Goal: Check status: Check status

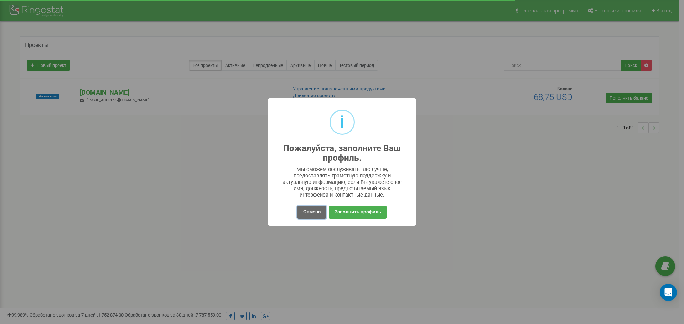
click at [320, 209] on button "Отмена" at bounding box center [311, 212] width 28 height 13
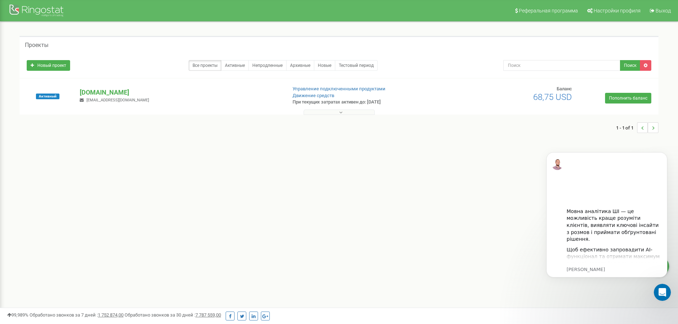
click at [114, 87] on div "Активный [DOMAIN_NAME] [EMAIL_ADDRESS][DOMAIN_NAME] Управление подключенными пр…" at bounding box center [339, 100] width 636 height 28
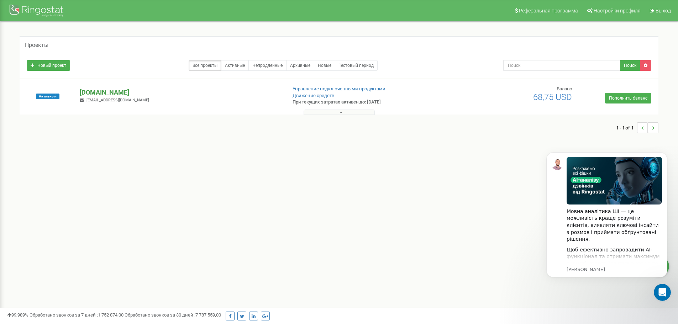
click at [114, 92] on p "[DOMAIN_NAME]" at bounding box center [180, 92] width 201 height 9
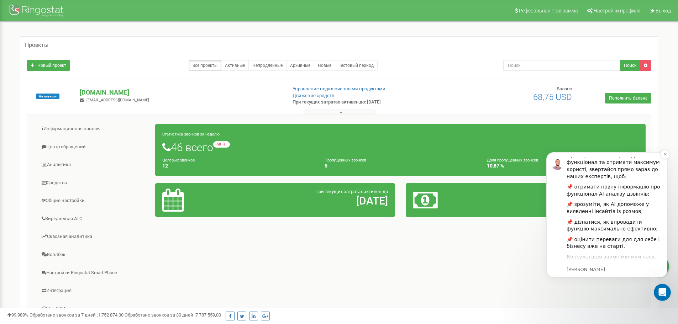
scroll to position [98, 0]
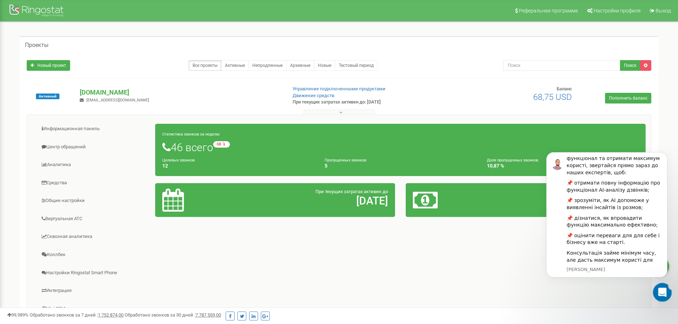
click at [667, 293] on div "Відкрити програму для спілкування Intercom" at bounding box center [662, 292] width 24 height 24
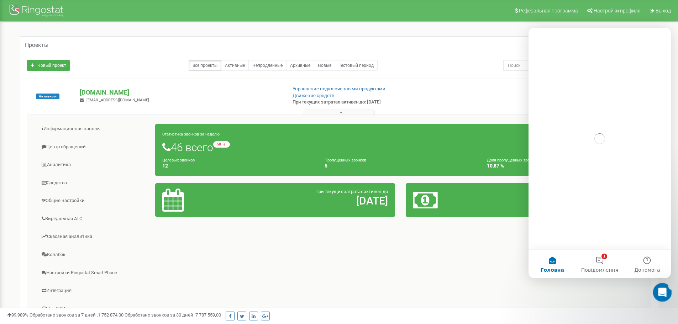
scroll to position [0, 0]
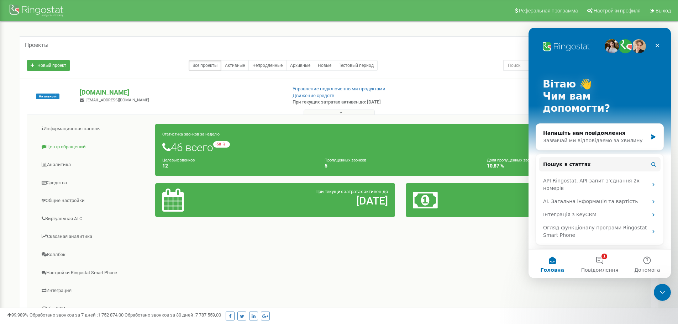
click at [65, 149] on link "Центр обращений" at bounding box center [93, 147] width 123 height 17
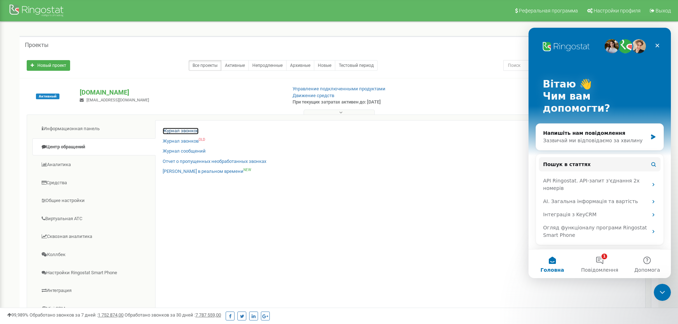
click at [177, 133] on link "Журнал звонков" at bounding box center [181, 131] width 36 height 7
click at [659, 46] on icon "Закрити" at bounding box center [658, 46] width 6 height 6
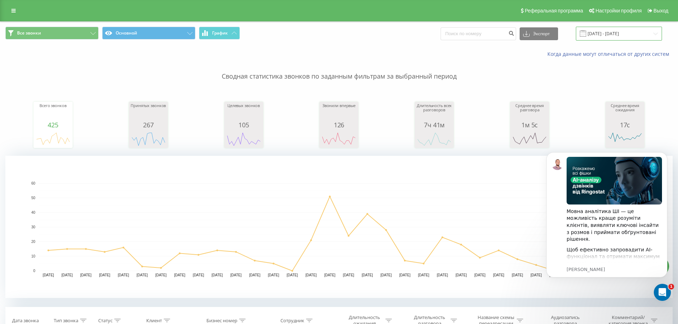
click at [620, 30] on input "[DATE] - [DATE]" at bounding box center [619, 34] width 86 height 14
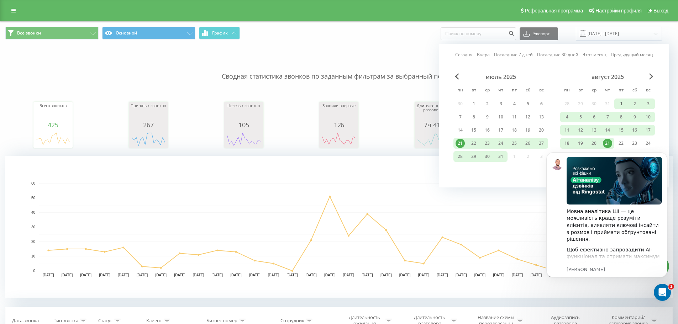
click at [619, 99] on div "1" at bounding box center [621, 103] width 9 height 9
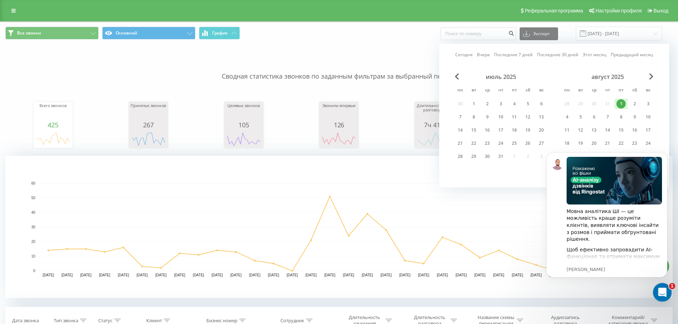
click at [660, 294] on icon "Відкрити програму для спілкування Intercom" at bounding box center [662, 292] width 12 height 12
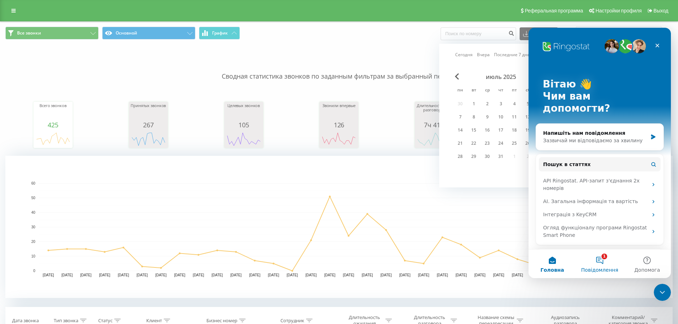
click at [605, 268] on span "Повідомлення" at bounding box center [600, 270] width 37 height 5
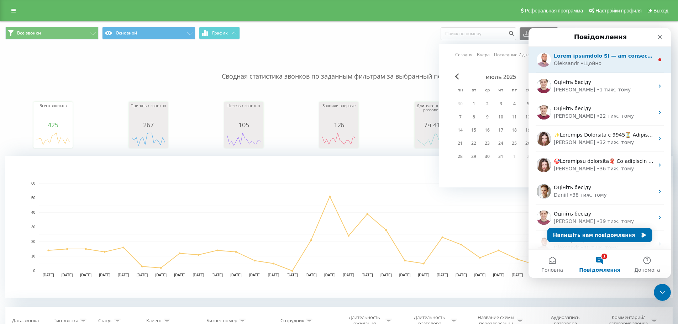
click at [609, 63] on div "[PERSON_NAME]" at bounding box center [604, 63] width 100 height 7
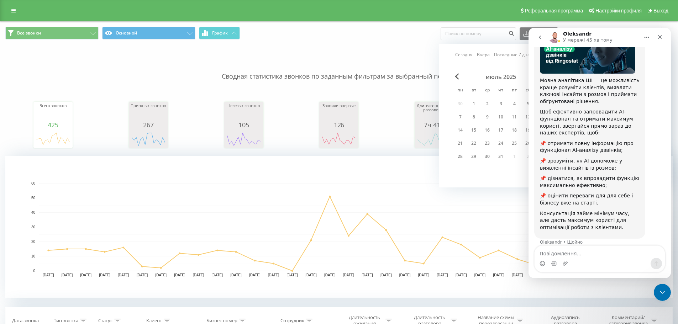
scroll to position [70, 0]
click at [659, 36] on icon "Закрити" at bounding box center [660, 37] width 4 height 4
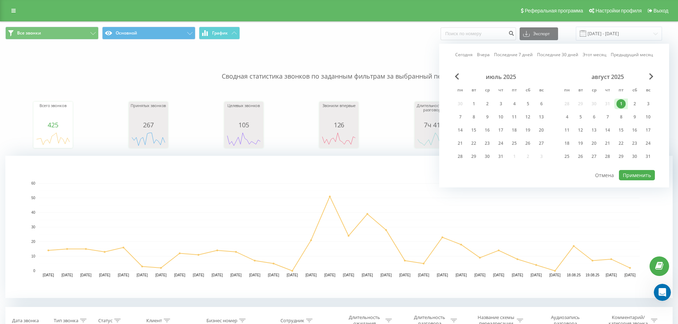
drag, startPoint x: 643, startPoint y: 152, endPoint x: 643, endPoint y: 170, distance: 17.8
click at [643, 152] on div "31" at bounding box center [649, 156] width 14 height 11
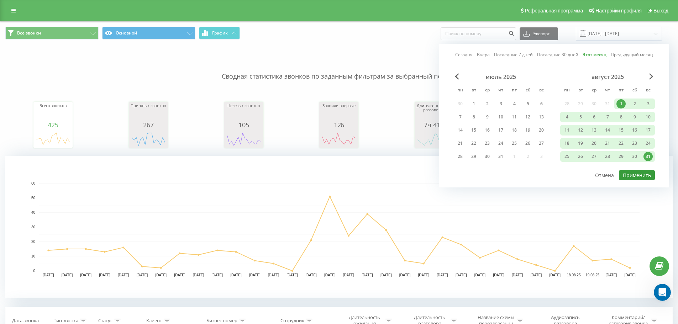
click at [640, 177] on button "Применить" at bounding box center [637, 175] width 36 height 10
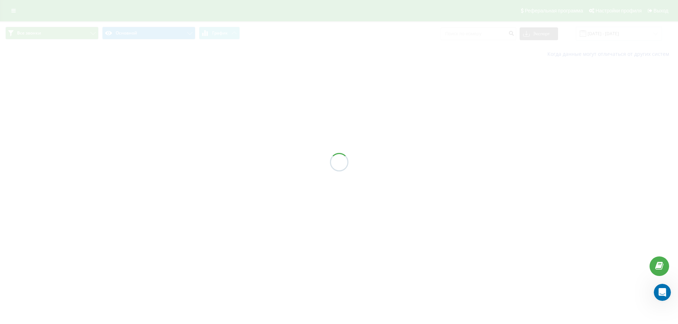
type input "[DATE] - [DATE]"
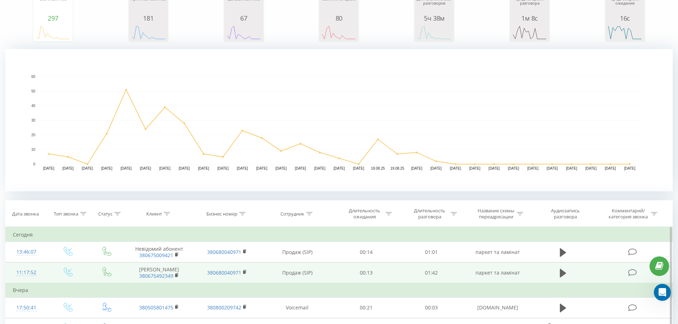
scroll to position [70, 0]
